Goal: Find specific page/section: Find specific page/section

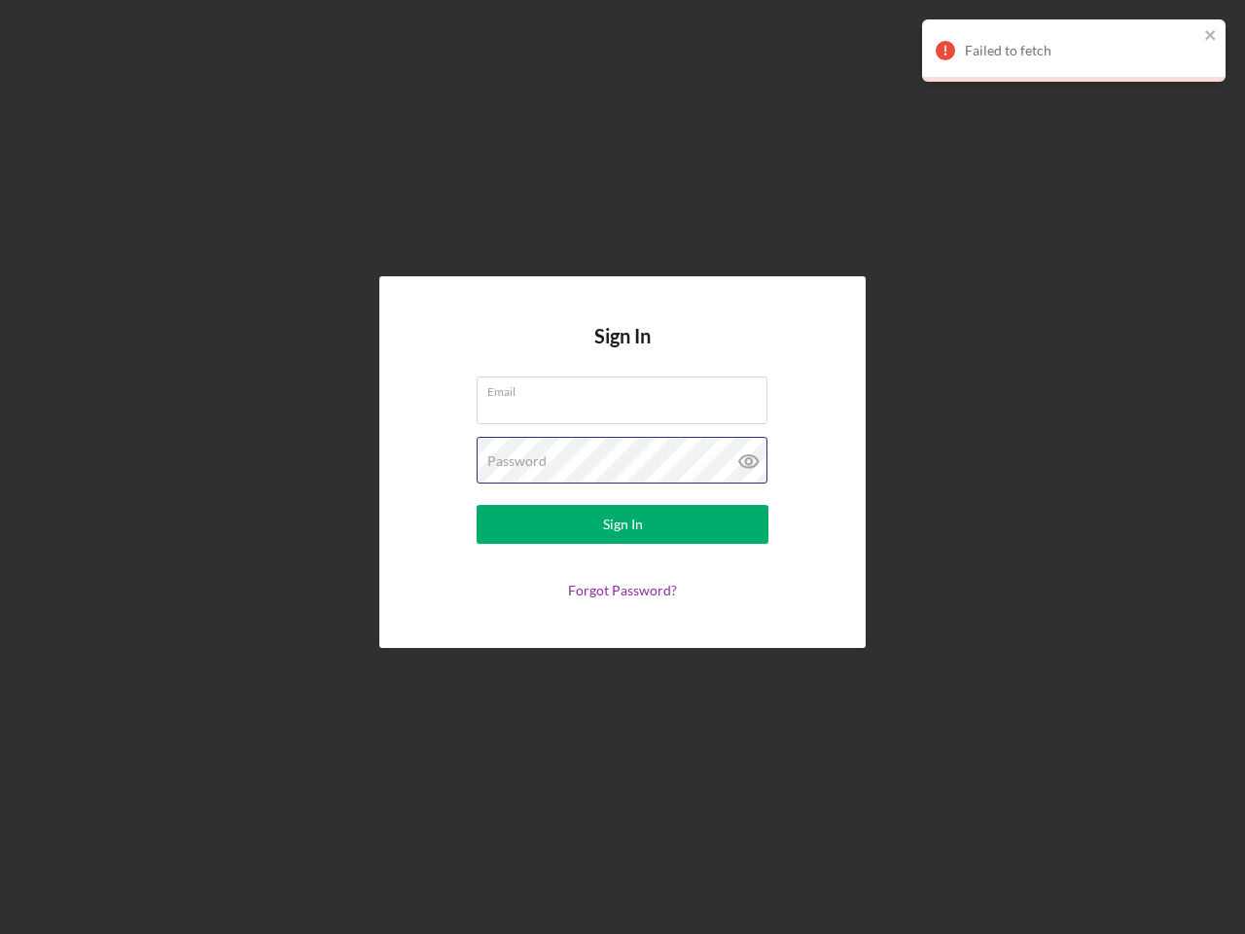
click at [623, 467] on div "Password" at bounding box center [623, 461] width 292 height 49
click at [749, 461] on icon at bounding box center [749, 461] width 49 height 49
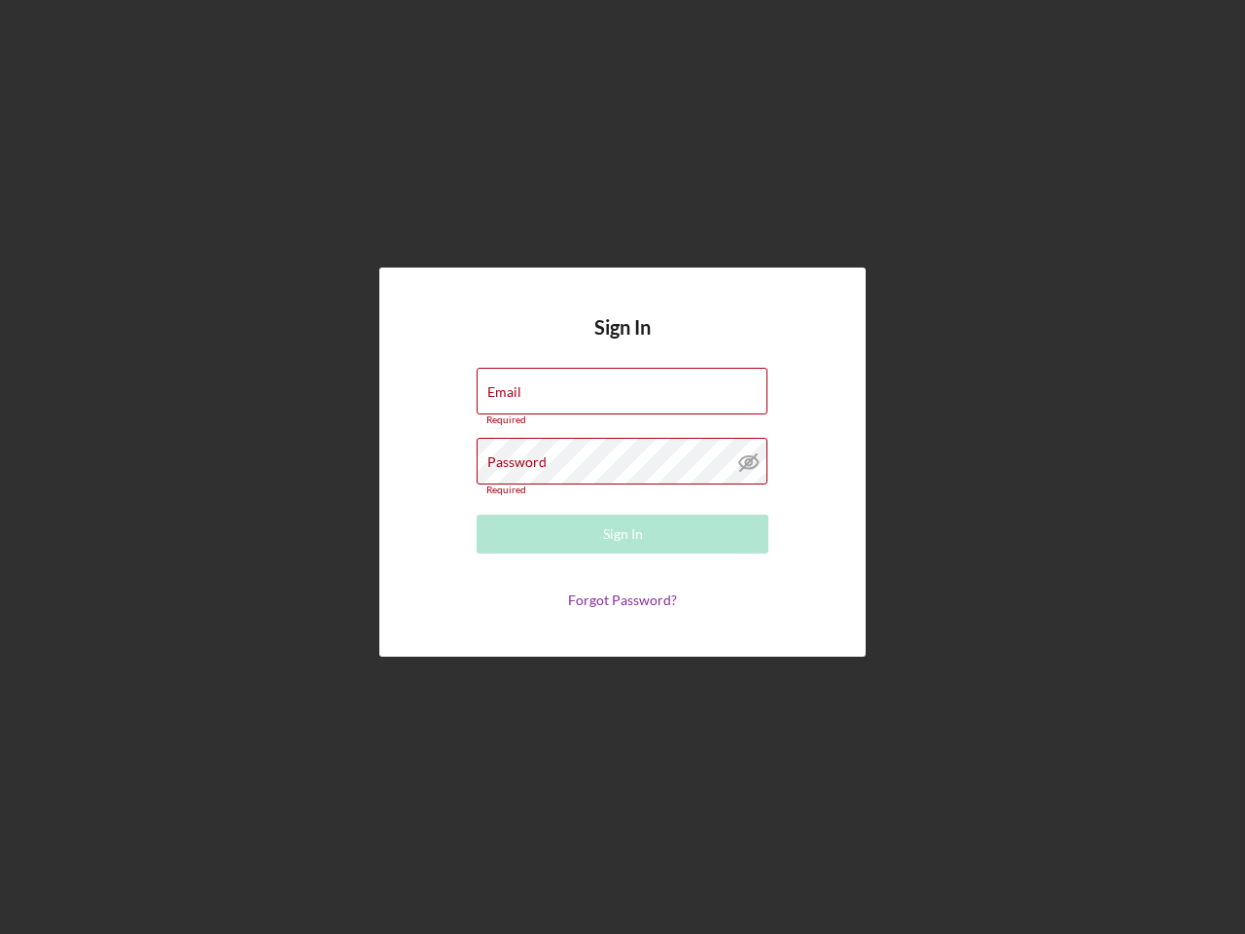
click at [1074, 51] on div "Failed to fetch" at bounding box center [1073, 59] width 311 height 86
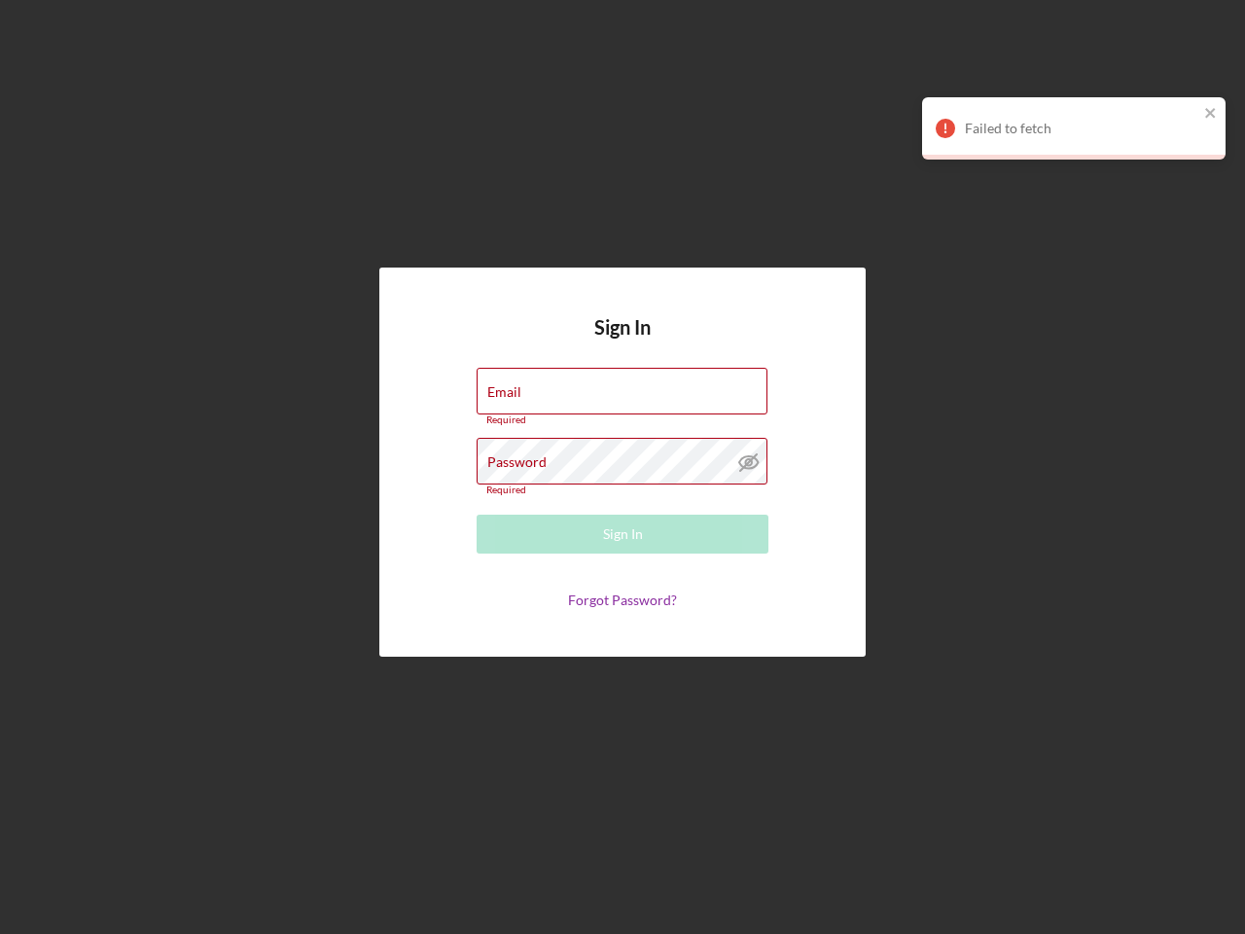
click at [1211, 36] on div "Failed to fetch Failed to fetch" at bounding box center [1073, 97] width 311 height 163
